Goal: Information Seeking & Learning: Learn about a topic

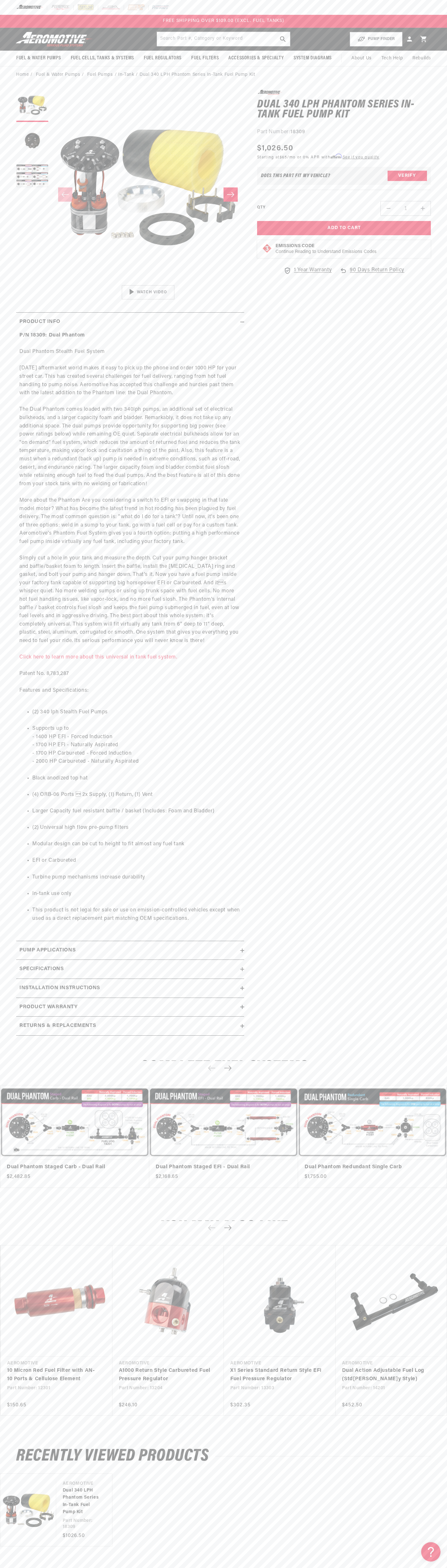
click at [440, 20] on div "FREE SHIPPING OVER $109.00 (EXCL. FUEL TANKS)" at bounding box center [224, 21] width 447 height 13
click at [425, 1475] on ul "Vendor Aeromotive Dual 340 LPH Phantom Series In-Tank Fuel Pump Kit Part Number…" at bounding box center [224, 1510] width 447 height 73
click at [206, 1563] on html "Skip to content Your cart Your cart is empty Loading... You may also like Subto…" at bounding box center [224, 784] width 447 height 1568
click at [24, 1163] on link "Dual Phantom Staged Carb - Dual Rail" at bounding box center [72, 1167] width 130 height 9
